Goal: Task Accomplishment & Management: Manage account settings

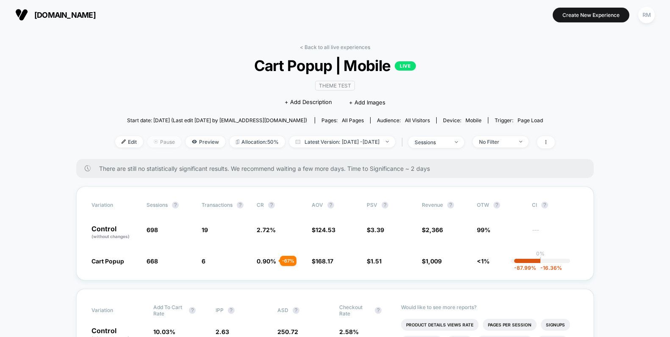
click at [147, 138] on span "Pause" at bounding box center [164, 141] width 34 height 11
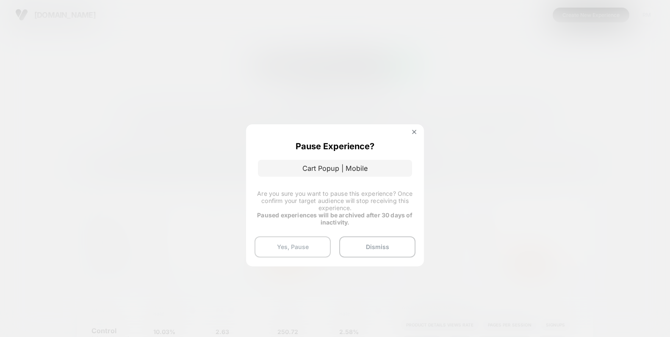
click at [316, 243] on button "Yes, Pause" at bounding box center [292, 247] width 76 height 21
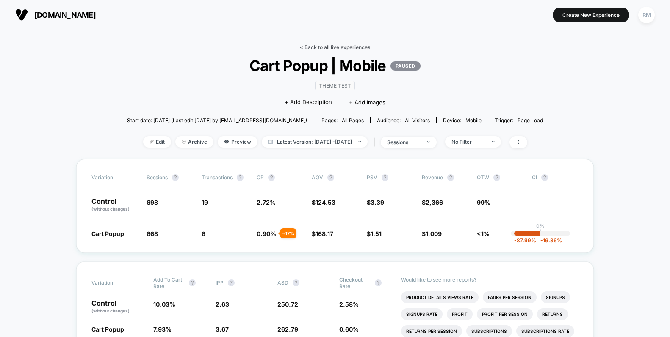
click at [345, 48] on link "< Back to all live experiences" at bounding box center [335, 47] width 70 height 6
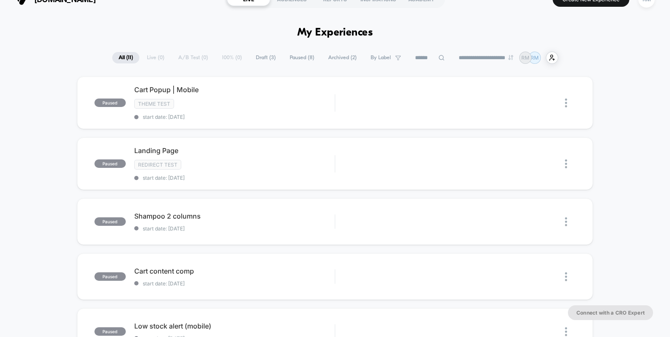
scroll to position [61, 0]
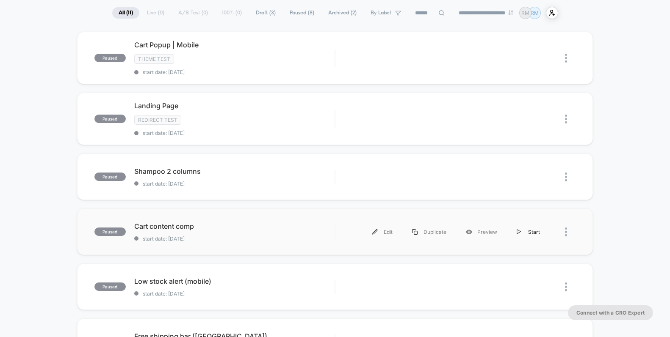
click at [524, 230] on div "Start" at bounding box center [528, 232] width 43 height 19
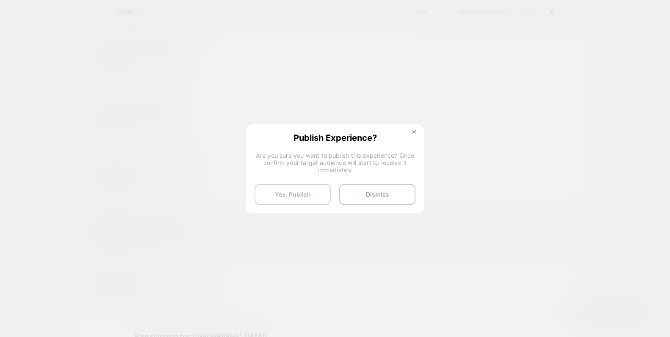
click at [306, 198] on button "Yes, Publish" at bounding box center [292, 194] width 76 height 21
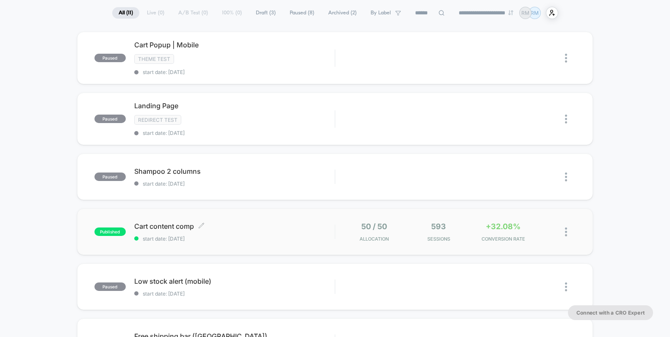
click at [293, 234] on div "Cart content comp Click to edit experience details Click to edit experience det…" at bounding box center [234, 232] width 200 height 20
